Goal: Task Accomplishment & Management: Manage account settings

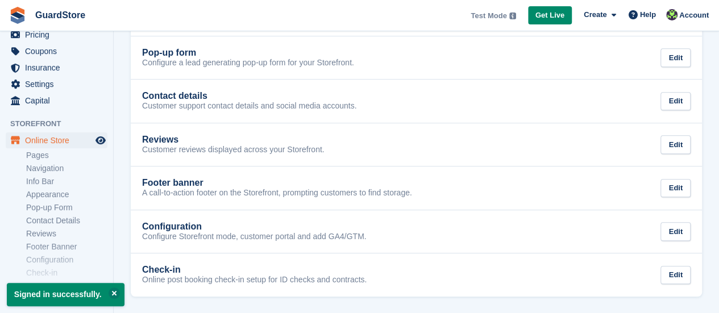
scroll to position [170, 0]
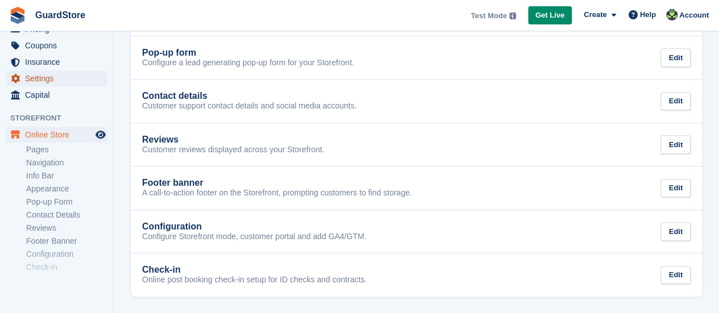
click at [36, 80] on span "Settings" at bounding box center [59, 78] width 68 height 16
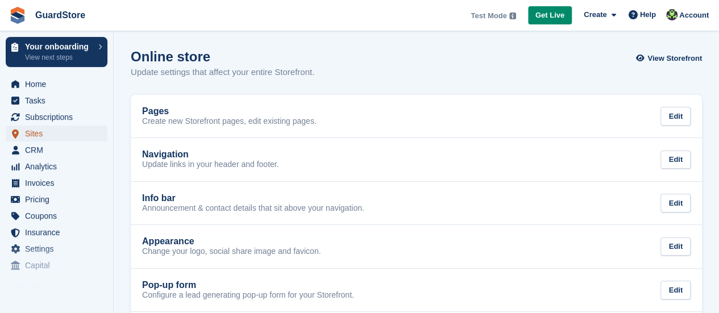
click at [35, 137] on span "Sites" at bounding box center [59, 134] width 68 height 16
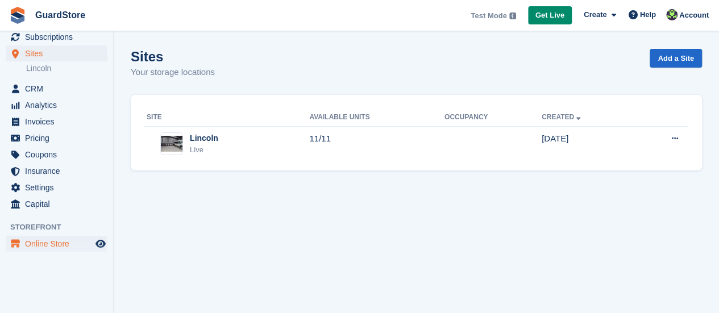
scroll to position [81, 0]
click at [40, 202] on span "Capital" at bounding box center [59, 203] width 68 height 16
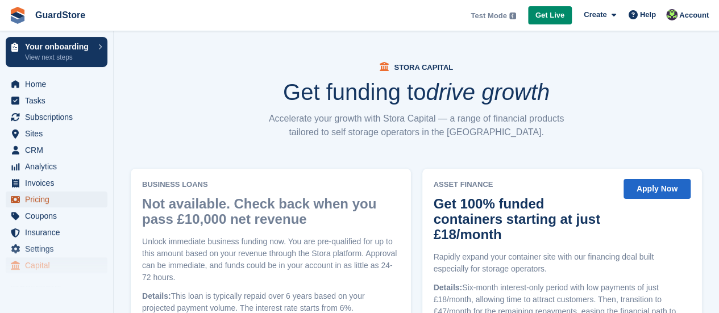
click at [38, 199] on span "Pricing" at bounding box center [59, 199] width 68 height 16
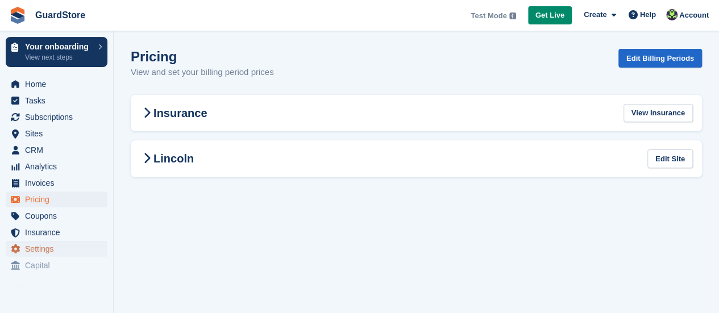
click at [46, 249] on span "Settings" at bounding box center [59, 249] width 68 height 16
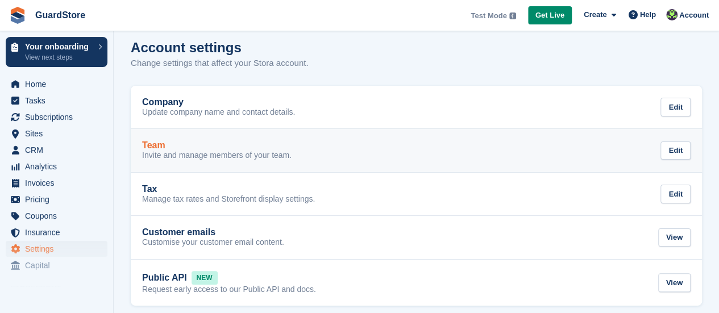
scroll to position [18, 0]
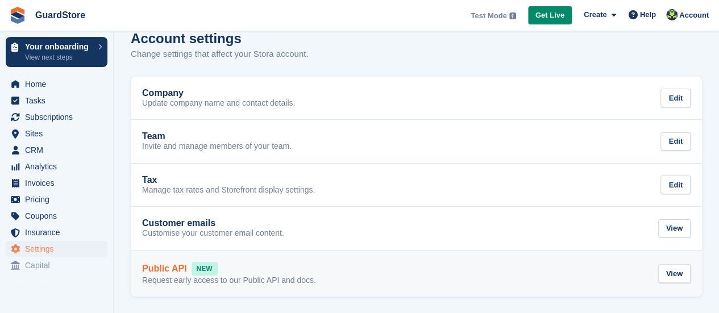
click at [159, 266] on h2 "Public API" at bounding box center [164, 269] width 45 height 10
